Goal: Task Accomplishment & Management: Manage account settings

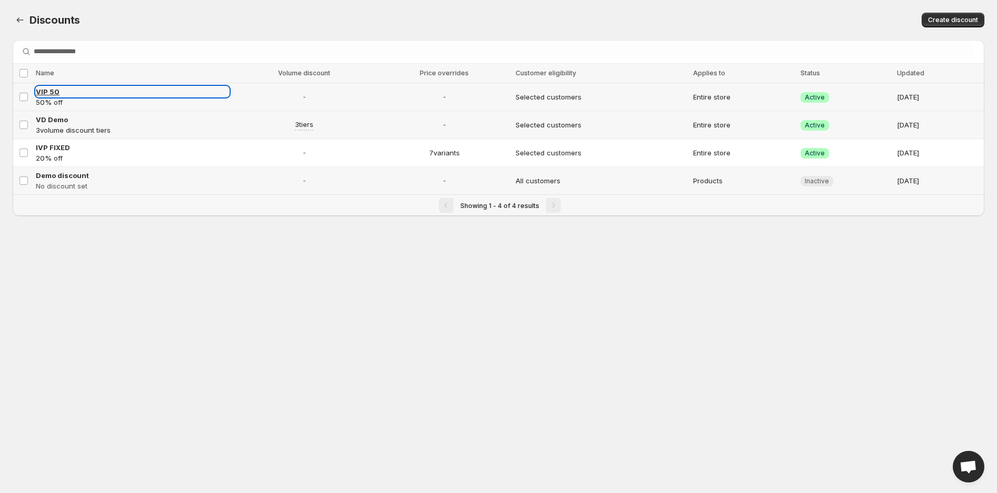
click at [51, 92] on span "VIP 50" at bounding box center [48, 91] width 24 height 8
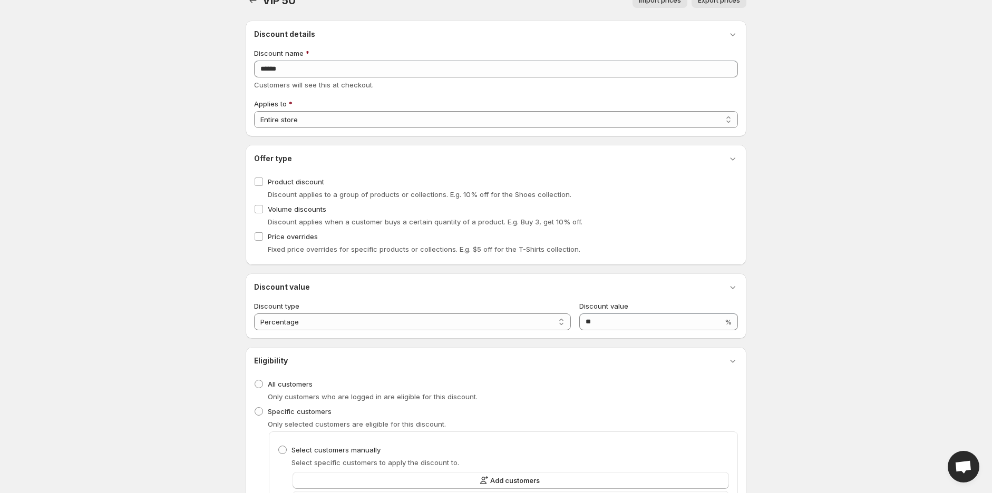
scroll to position [19, 0]
click at [283, 210] on span "Volume discounts" at bounding box center [297, 209] width 58 height 8
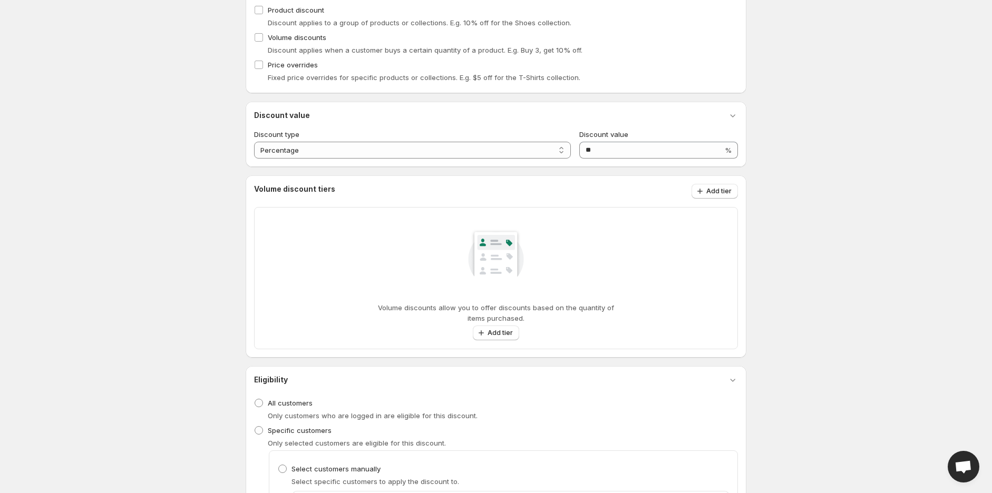
scroll to position [195, 0]
click at [496, 327] on span "Add tier" at bounding box center [499, 329] width 25 height 8
select select "**********"
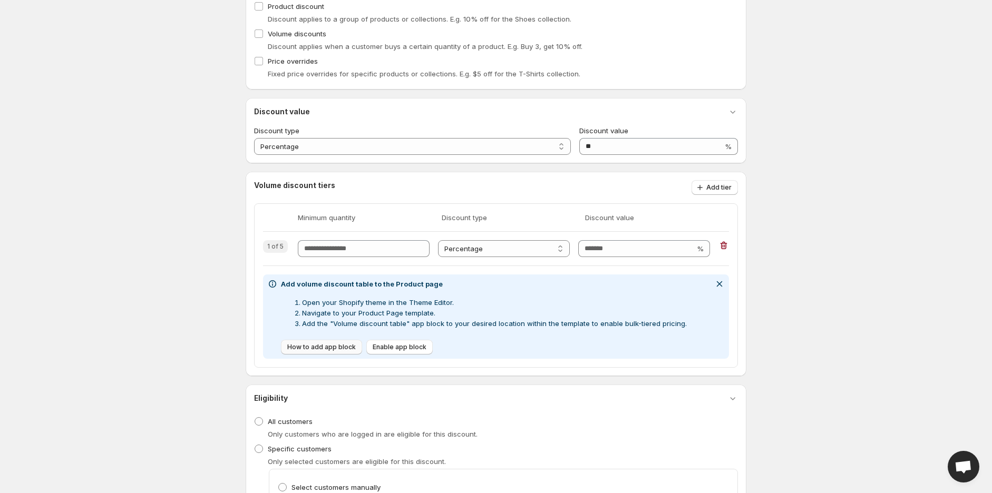
click at [298, 345] on span "How to add app block" at bounding box center [321, 347] width 68 height 8
click at [313, 343] on span "How to add app block" at bounding box center [321, 347] width 68 height 8
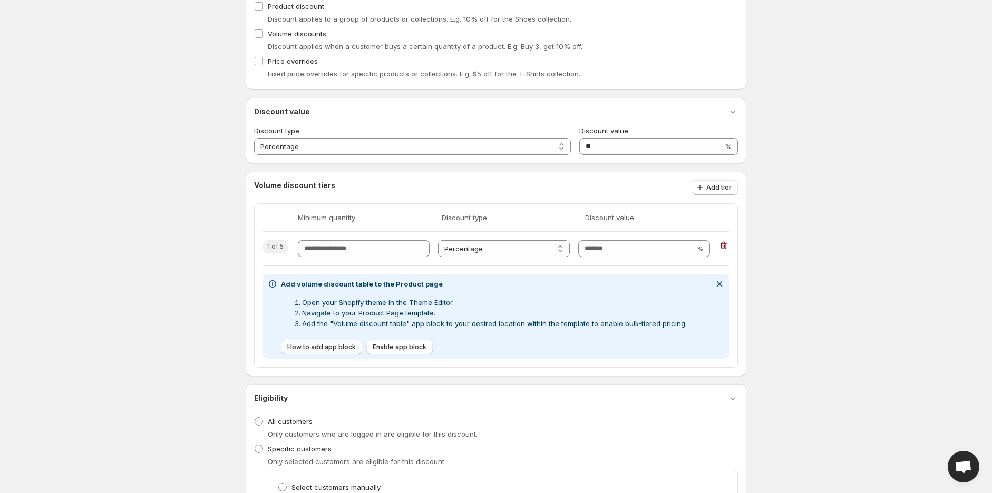
click at [313, 343] on span "How to add app block" at bounding box center [321, 347] width 68 height 8
click at [415, 351] on button "Enable app block" at bounding box center [399, 347] width 66 height 15
click at [384, 347] on span "Enable app block" at bounding box center [399, 347] width 54 height 8
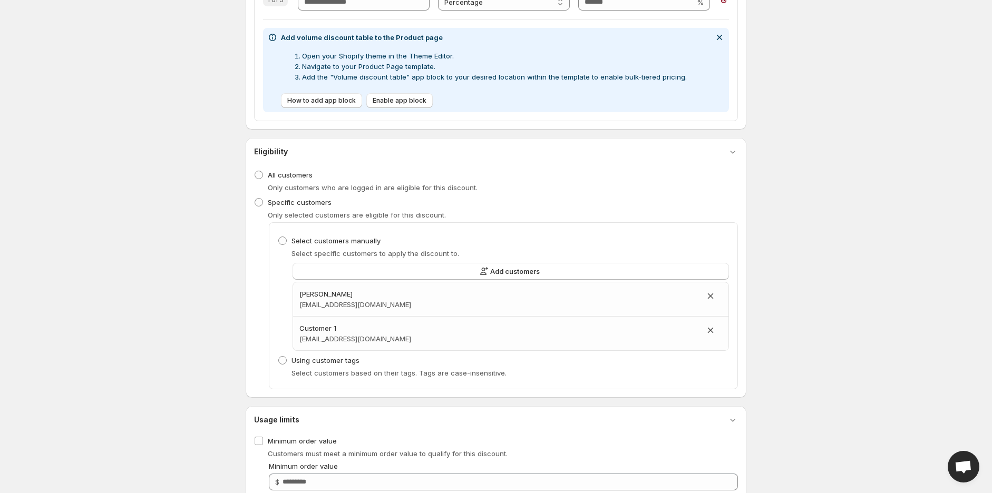
scroll to position [525, 0]
